Goal: Use online tool/utility

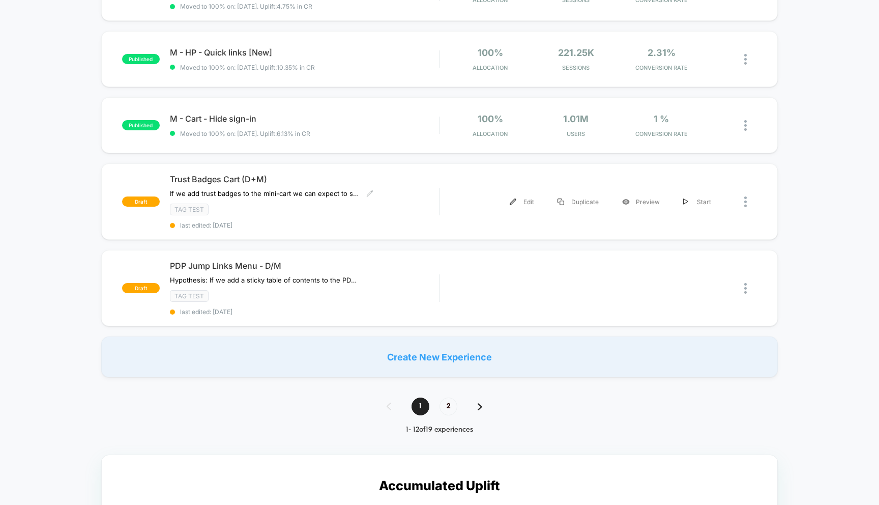
scroll to position [623, 0]
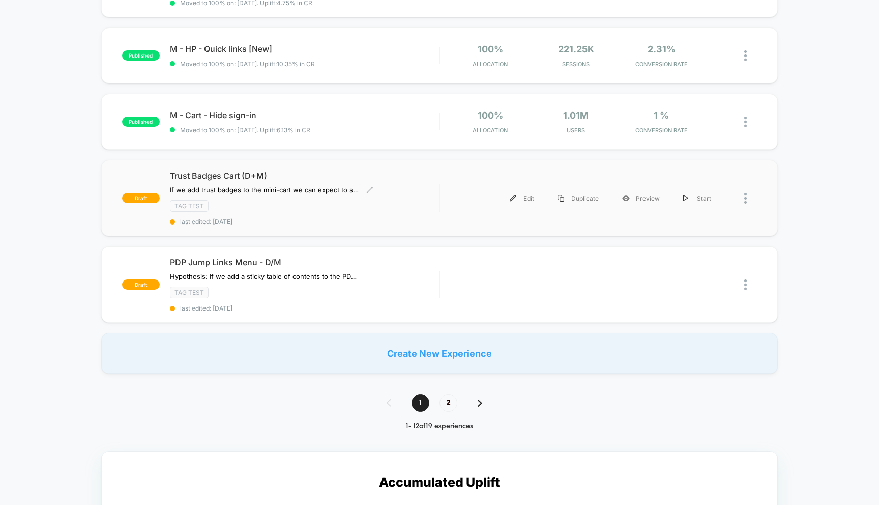
click at [286, 200] on div "TAG TEST" at bounding box center [305, 206] width 270 height 12
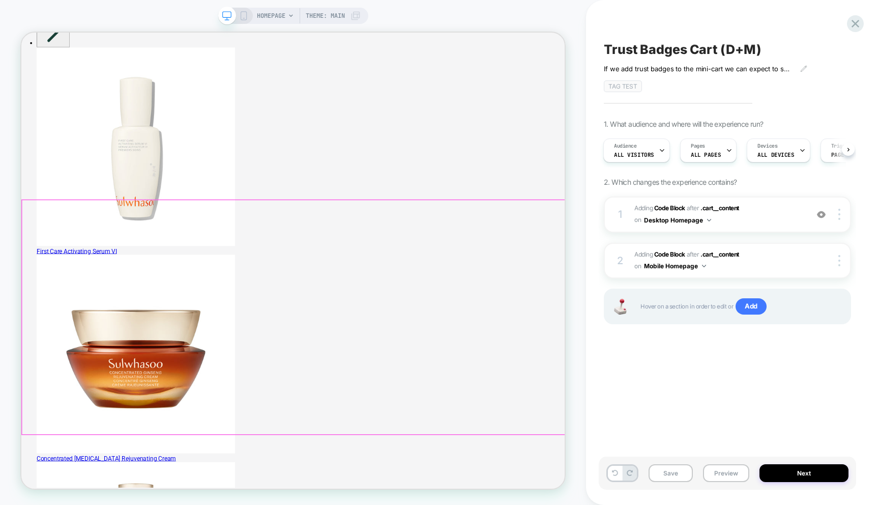
scroll to position [53, 0]
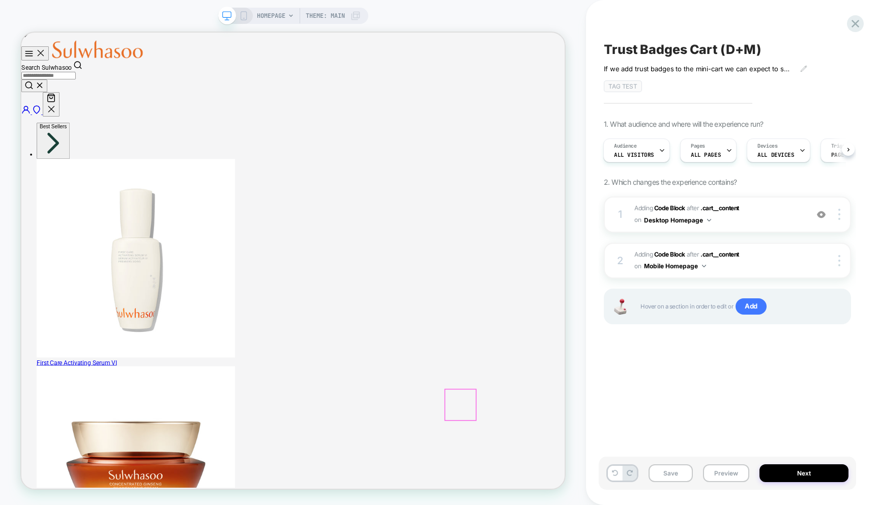
click at [789, 215] on span "Adding Code Block AFTER .cart__content .cart__content on Desktop Homepage" at bounding box center [718, 214] width 168 height 24
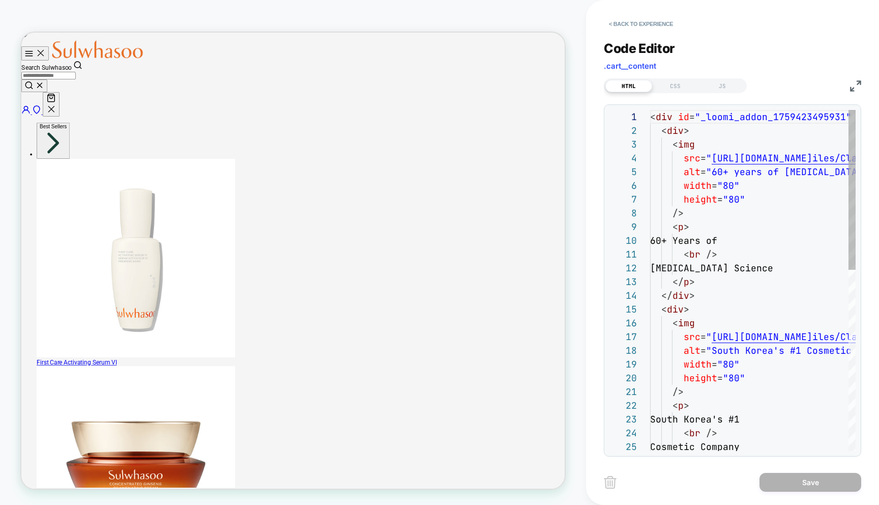
scroll to position [137, 0]
